Goal: Information Seeking & Learning: Understand process/instructions

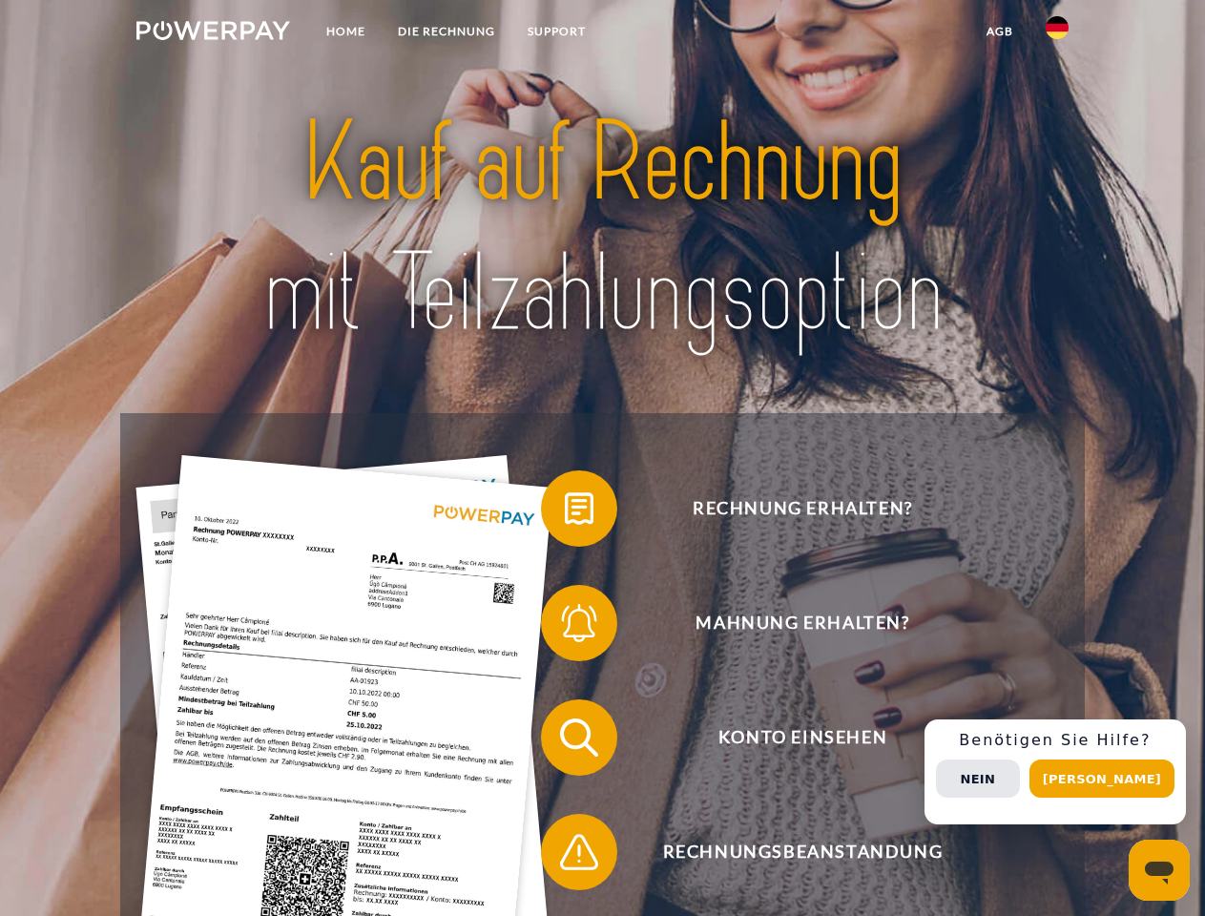
click at [213, 33] on img at bounding box center [213, 30] width 154 height 19
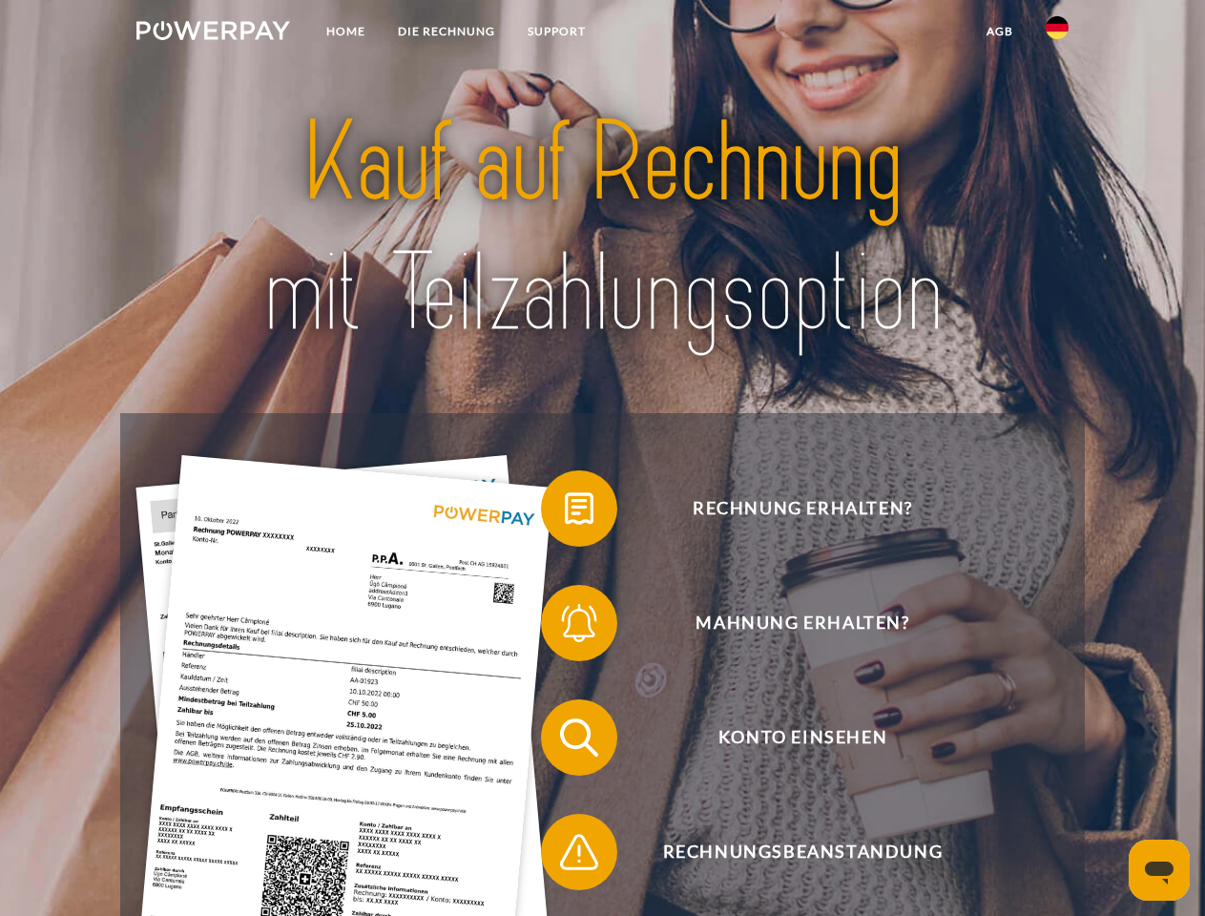
click at [1057, 33] on img at bounding box center [1056, 27] width 23 height 23
click at [999, 31] on link "agb" at bounding box center [999, 31] width 59 height 34
click at [565, 512] on span at bounding box center [550, 508] width 95 height 95
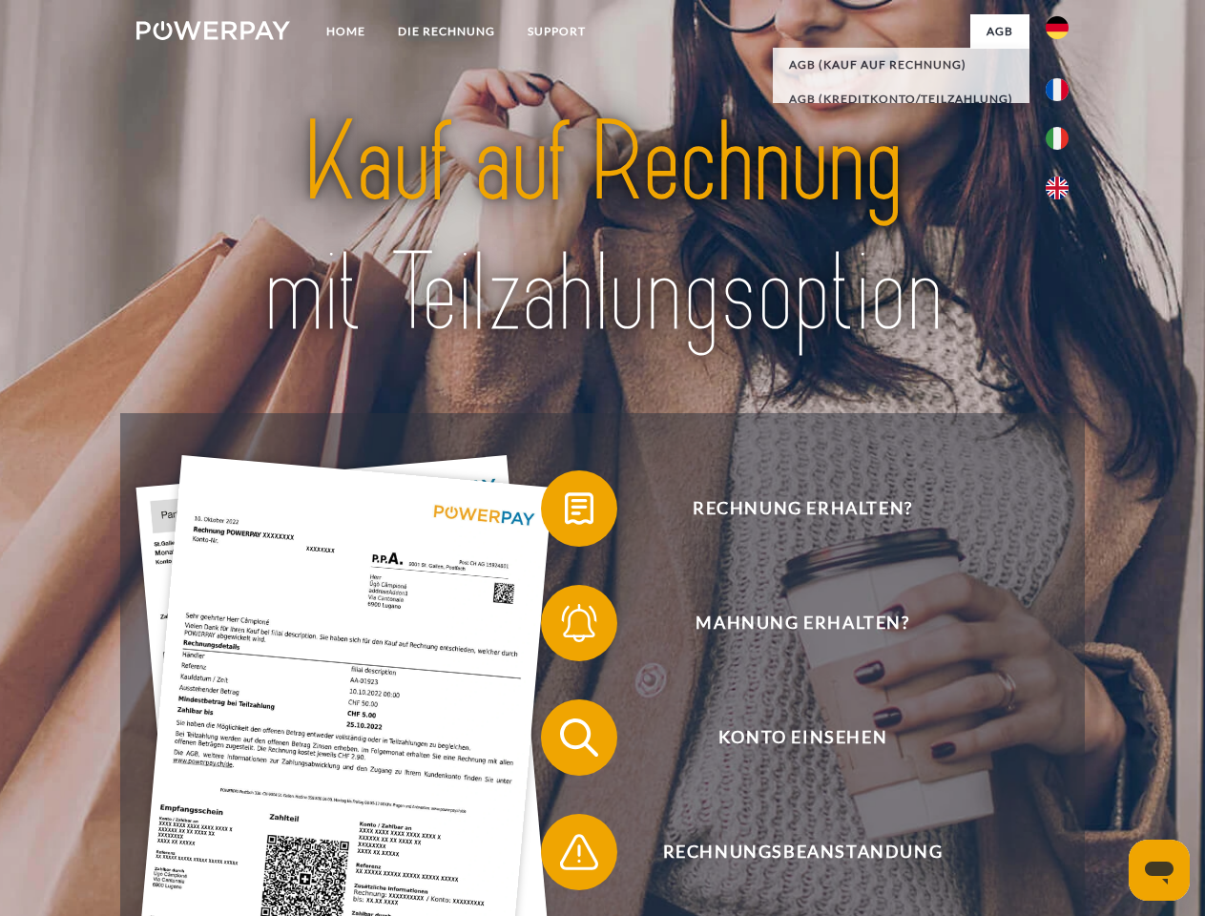
click at [565, 627] on span at bounding box center [550, 622] width 95 height 95
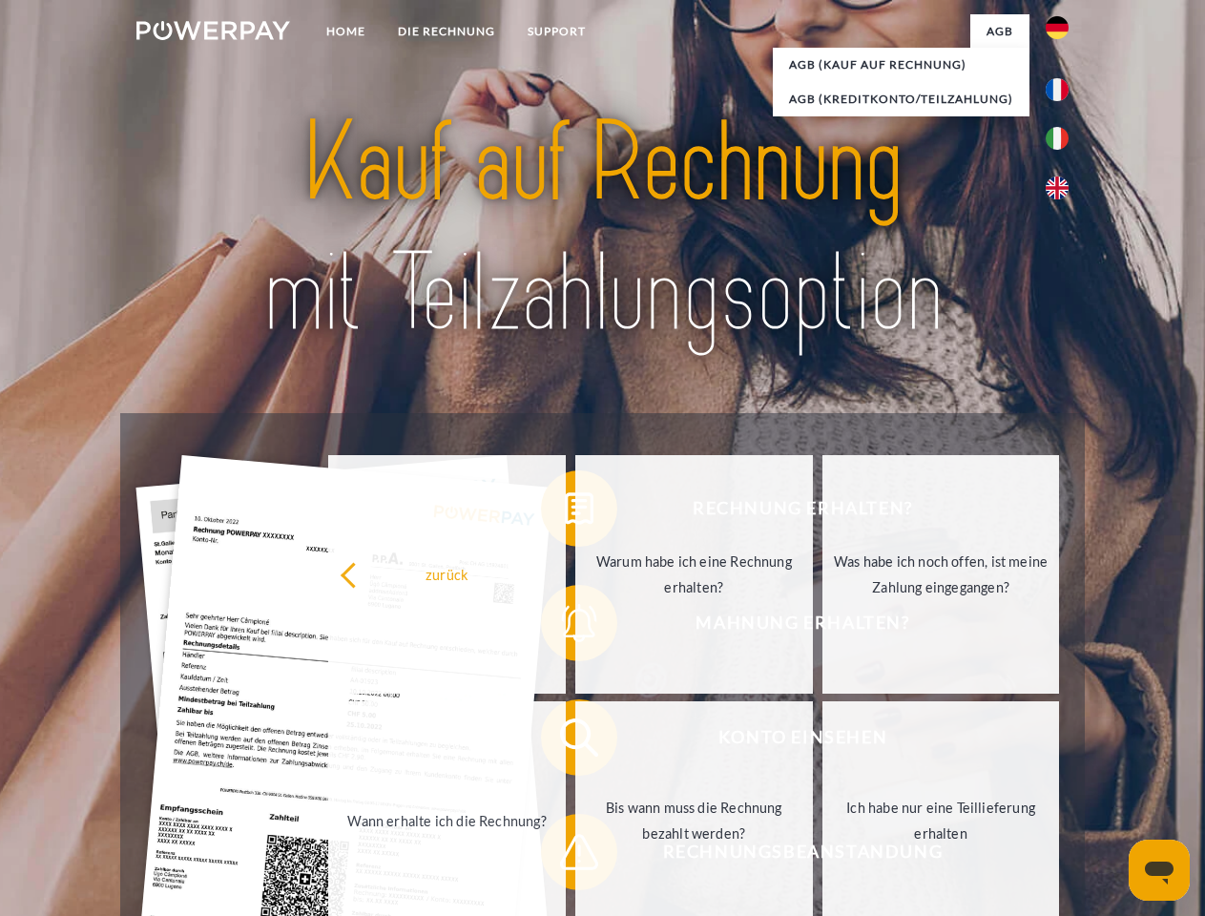
click at [575, 741] on link "Bis wann muss die Rechnung bezahlt werden?" at bounding box center [693, 820] width 237 height 238
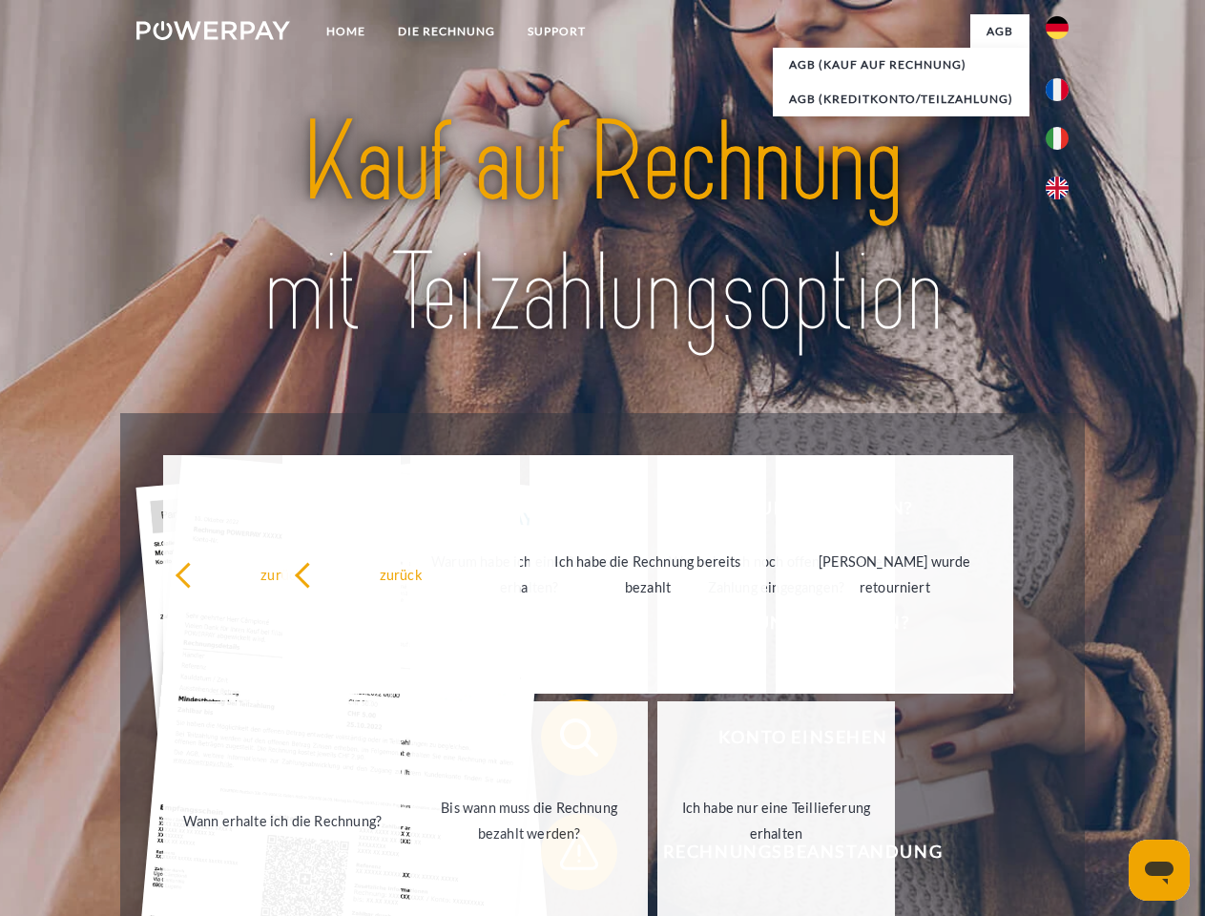
click at [565, 856] on span at bounding box center [550, 851] width 95 height 95
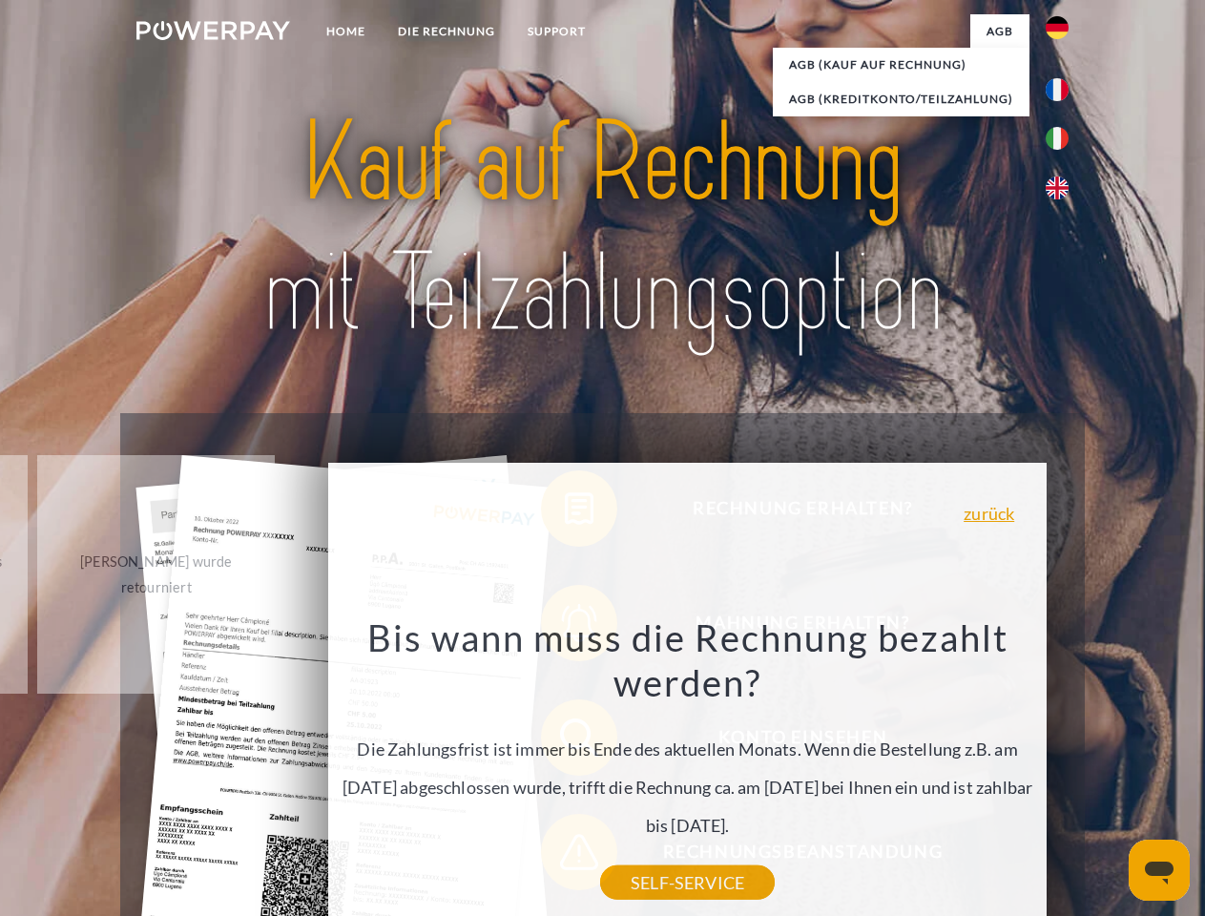
click at [1062, 772] on div "Rechnung erhalten? Mahnung erhalten? Konto einsehen" at bounding box center [601, 794] width 963 height 763
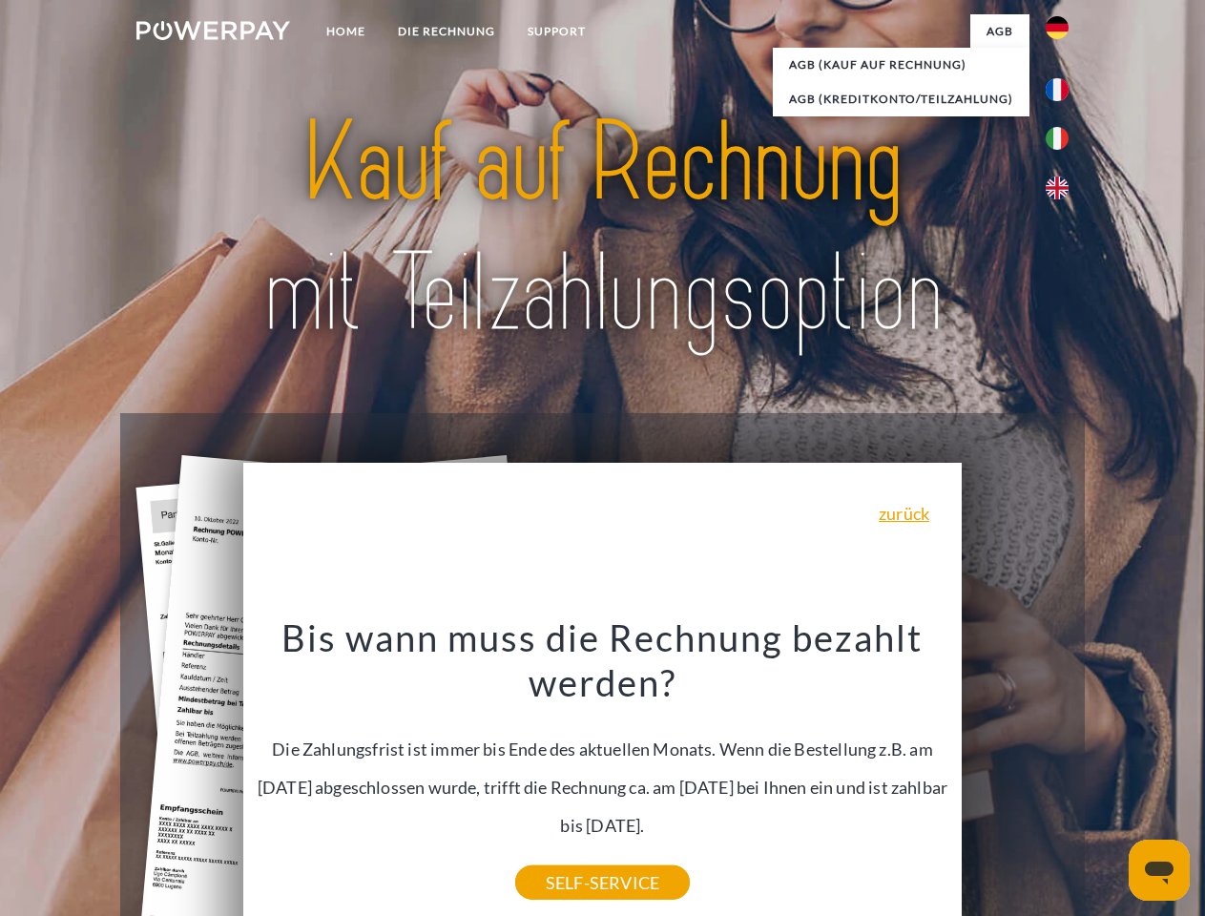
click at [1015, 775] on span "Konto einsehen" at bounding box center [801, 737] width 467 height 76
click at [1108, 778] on header "Home DIE RECHNUNG SUPPORT" at bounding box center [602, 658] width 1205 height 1317
